Goal: Task Accomplishment & Management: Manage account settings

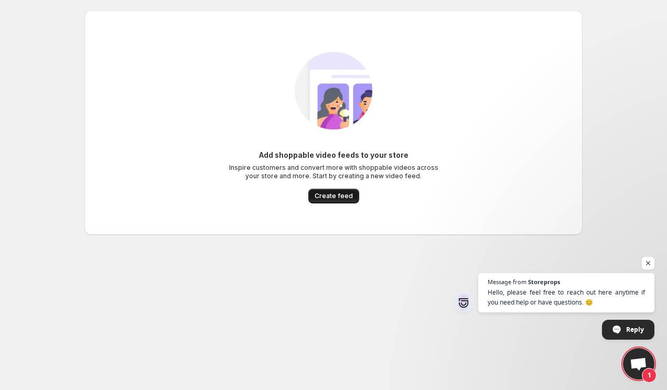
click at [343, 193] on span "Create feed" at bounding box center [333, 196] width 38 height 8
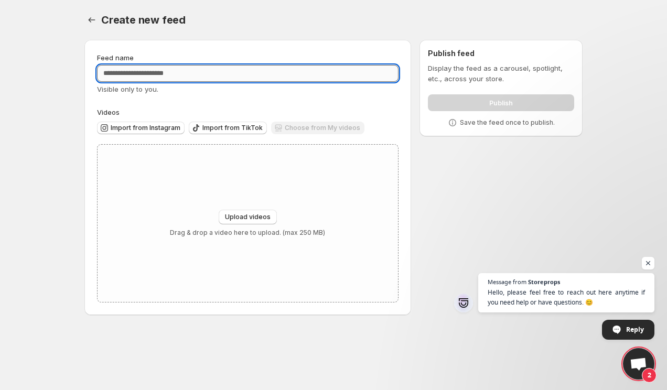
click at [173, 71] on input "Feed name" at bounding box center [247, 73] width 301 height 17
type input "*"
type input "**********"
click at [154, 130] on span "Import from Instagram" at bounding box center [146, 128] width 70 height 8
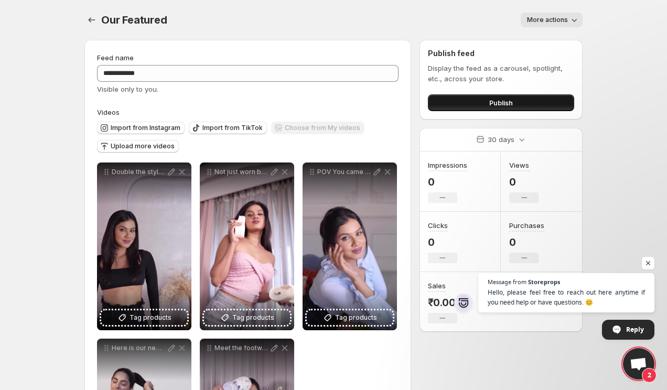
click at [481, 104] on button "Publish" at bounding box center [501, 102] width 146 height 17
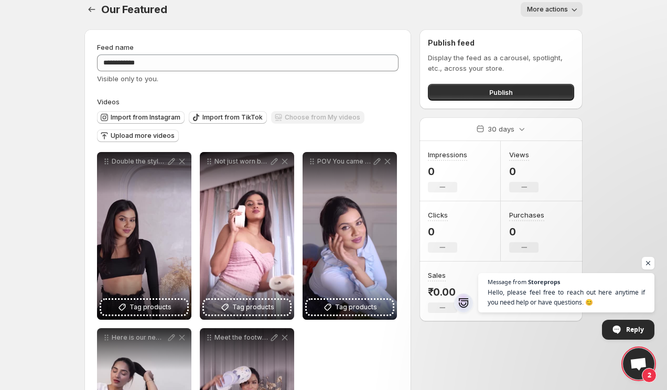
scroll to position [16, 0]
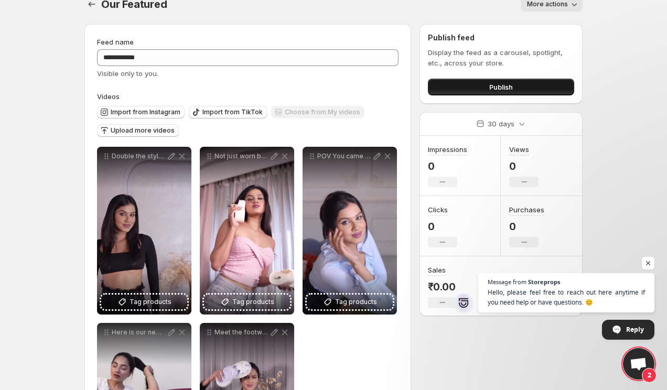
click at [452, 85] on button "Publish" at bounding box center [501, 87] width 146 height 17
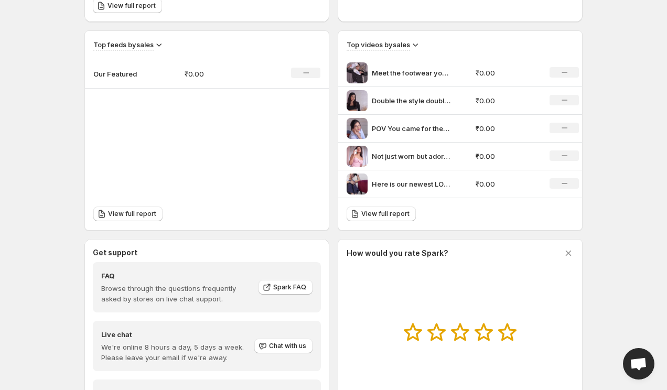
scroll to position [413, 0]
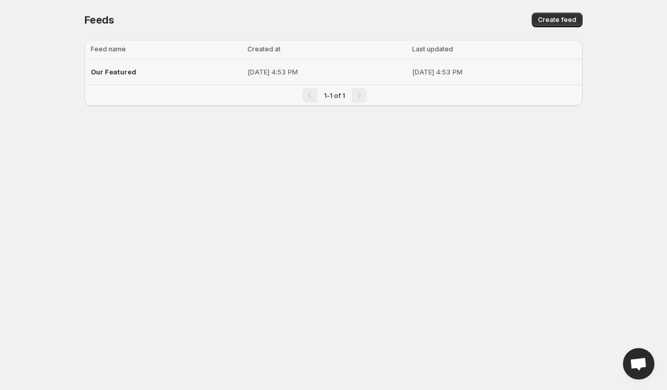
click at [123, 68] on span "Our Featured" at bounding box center [114, 72] width 46 height 8
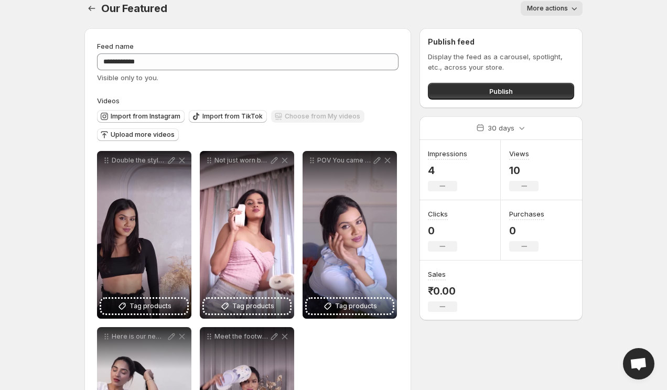
scroll to position [7, 0]
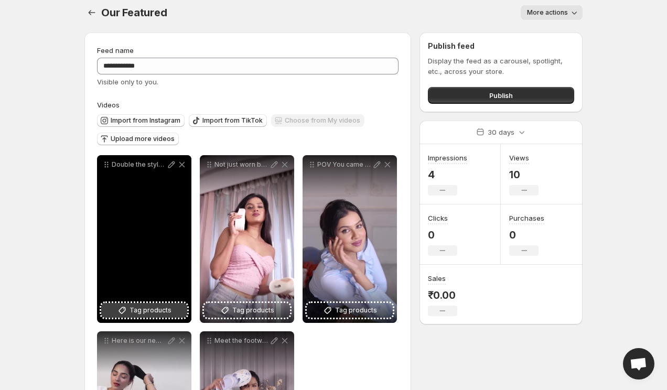
click at [132, 311] on span "Tag products" at bounding box center [150, 310] width 42 height 10
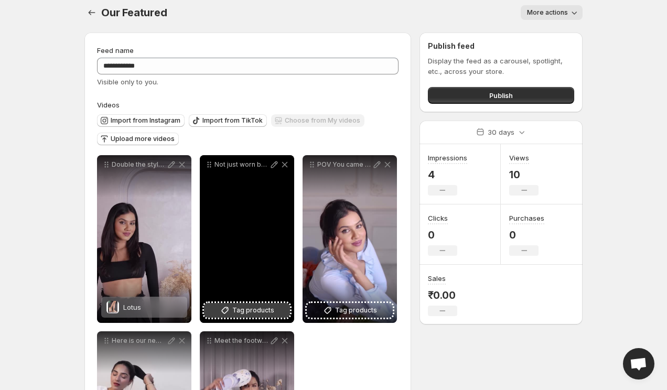
click at [277, 312] on button "Tag products" at bounding box center [247, 310] width 86 height 15
click at [274, 313] on button "Tag products" at bounding box center [247, 310] width 86 height 15
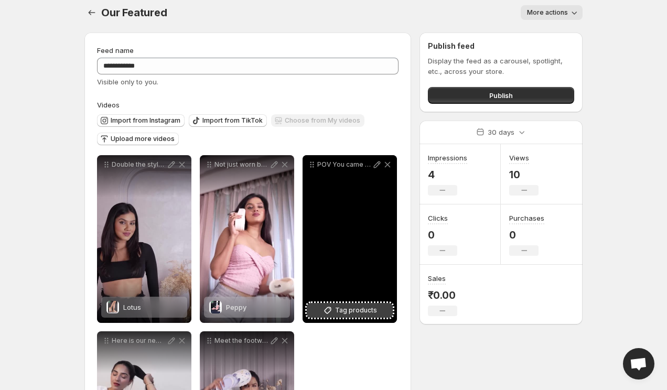
click at [369, 314] on span "Tag products" at bounding box center [356, 310] width 42 height 10
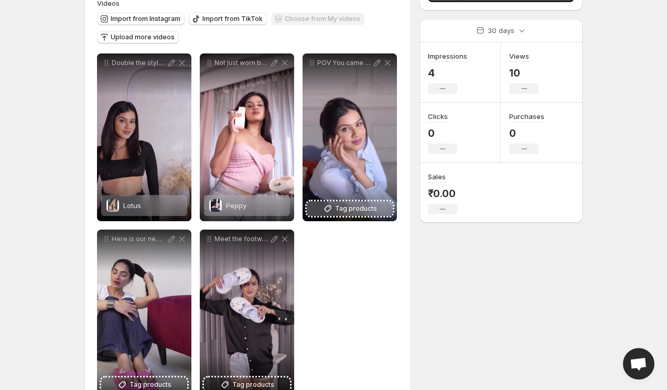
scroll to position [142, 0]
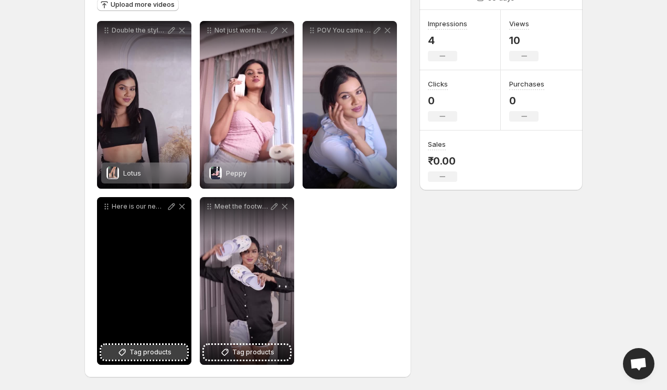
click at [170, 355] on button "Tag products" at bounding box center [144, 352] width 86 height 15
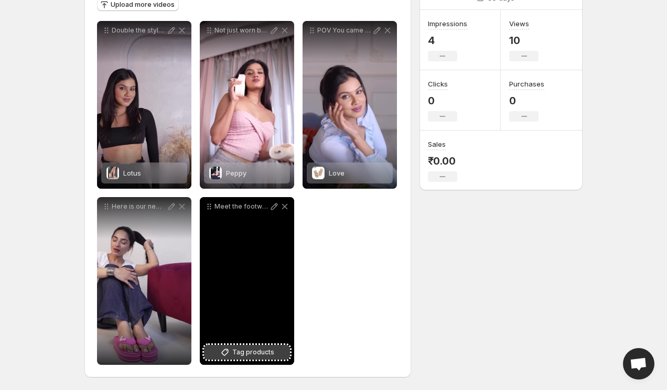
click at [280, 354] on button "Tag products" at bounding box center [247, 352] width 86 height 15
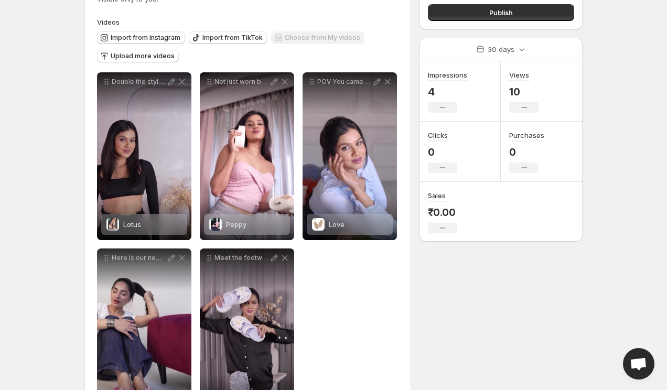
scroll to position [0, 0]
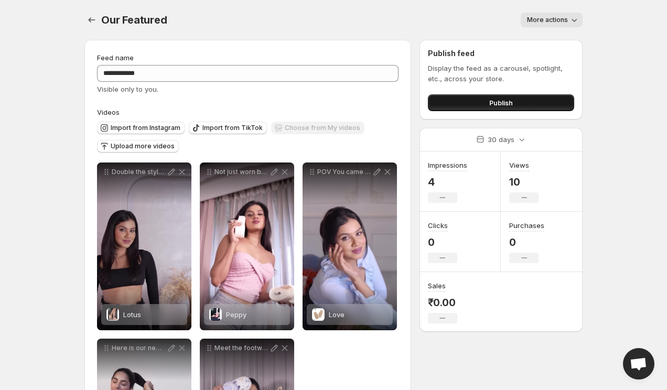
click at [495, 102] on span "Publish" at bounding box center [501, 102] width 24 height 10
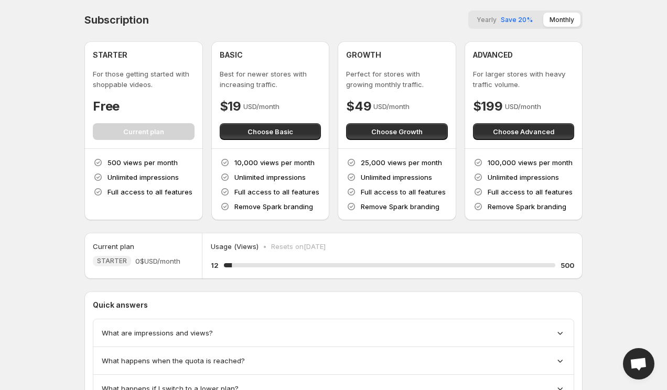
scroll to position [51, 0]
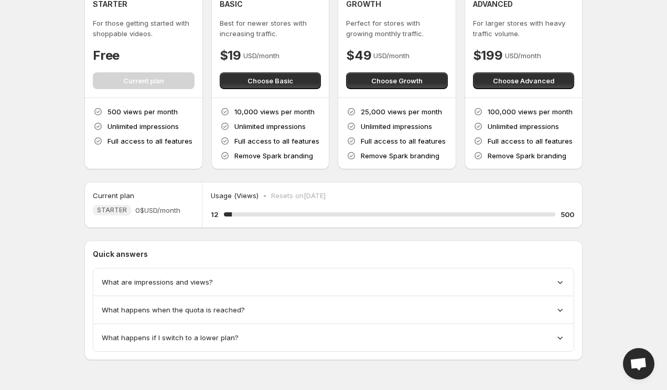
click at [232, 282] on div "What are impressions and views?" at bounding box center [333, 282] width 463 height 10
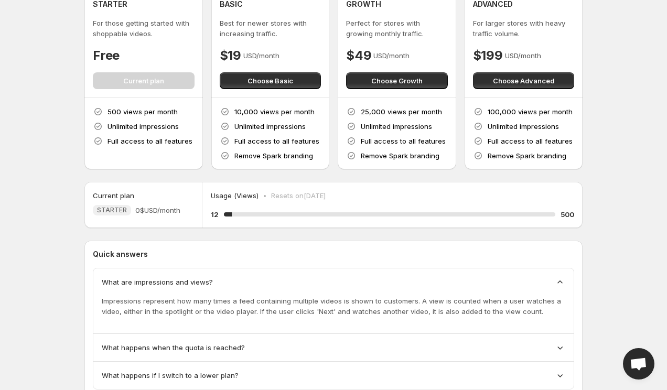
click at [232, 282] on div "What are impressions and views?" at bounding box center [333, 282] width 463 height 10
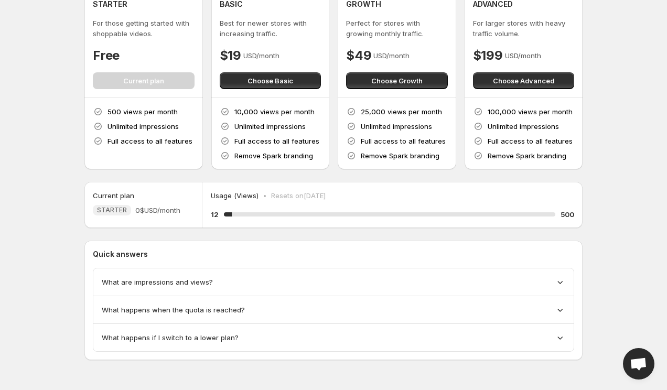
click at [244, 310] on div "What happens when the quota is reached?" at bounding box center [333, 309] width 463 height 10
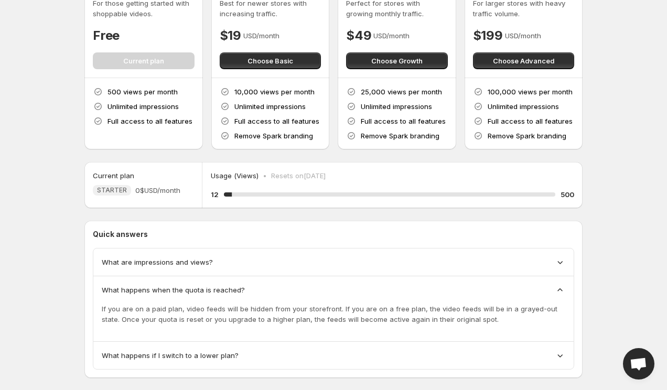
scroll to position [89, 0]
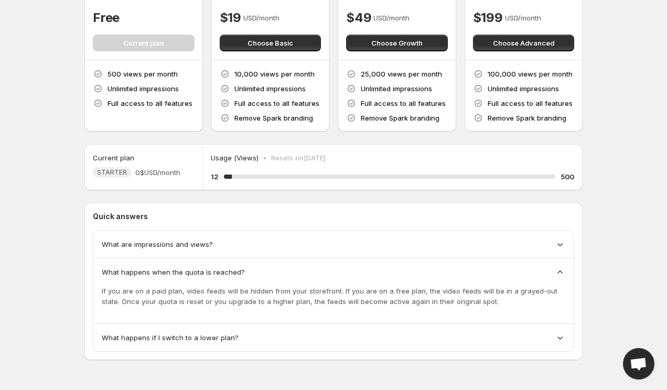
click at [294, 239] on div "What are impressions and views?" at bounding box center [333, 244] width 463 height 10
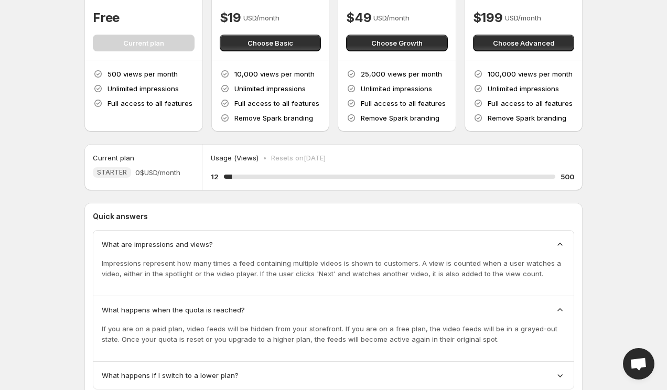
click at [555, 244] on icon at bounding box center [559, 244] width 10 height 10
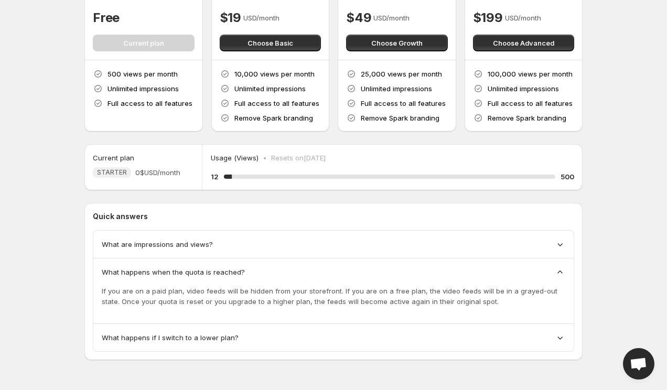
scroll to position [0, 0]
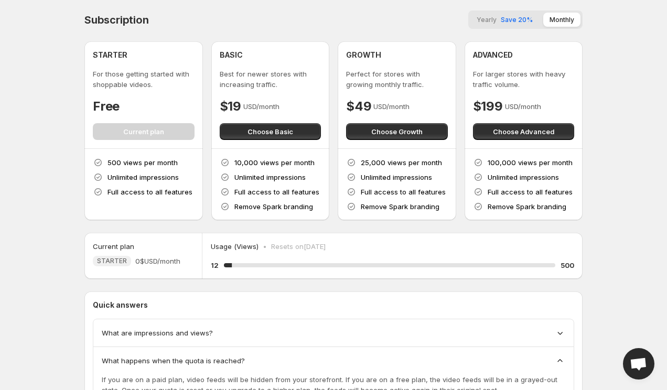
click at [492, 18] on span "Yearly" at bounding box center [486, 20] width 20 height 8
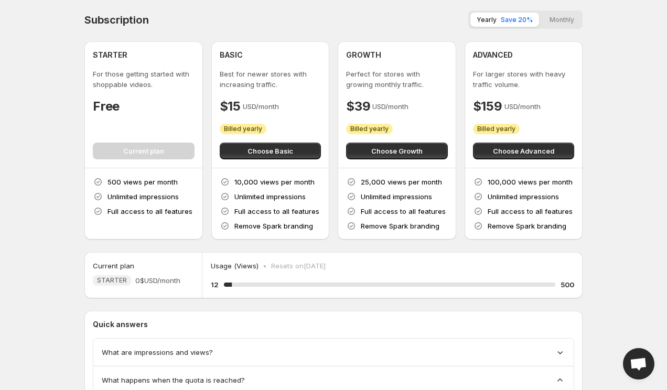
click at [561, 17] on button "Monthly" at bounding box center [561, 20] width 37 height 14
